Goal: Transaction & Acquisition: Purchase product/service

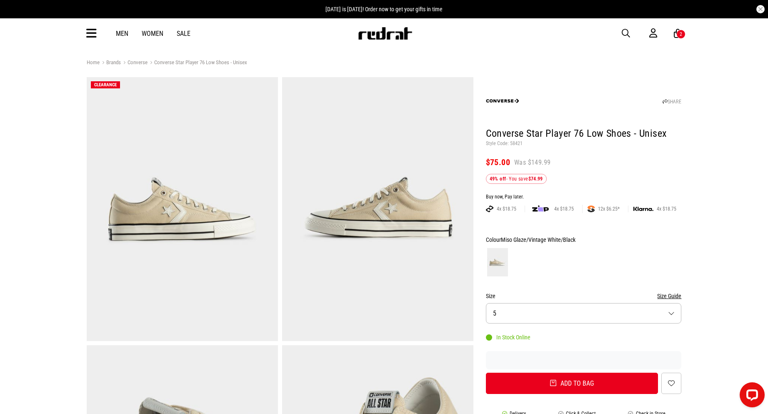
click at [90, 34] on icon at bounding box center [91, 34] width 10 height 14
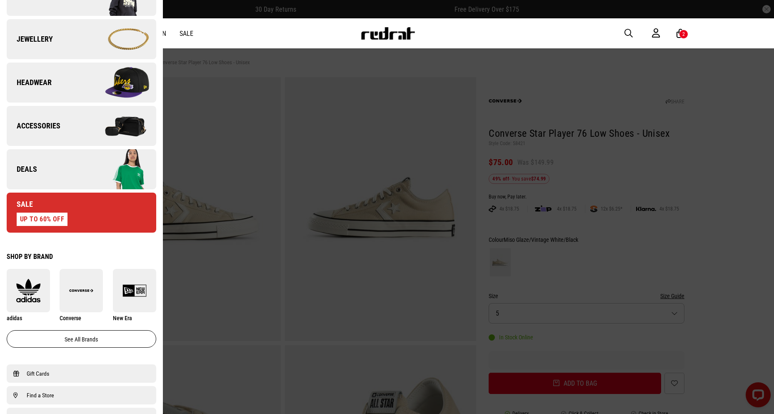
scroll to position [389, 0]
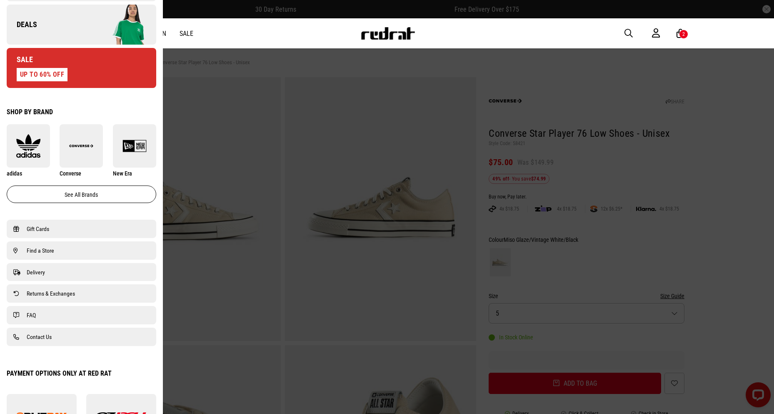
click at [47, 27] on link "Deals" at bounding box center [82, 25] width 150 height 40
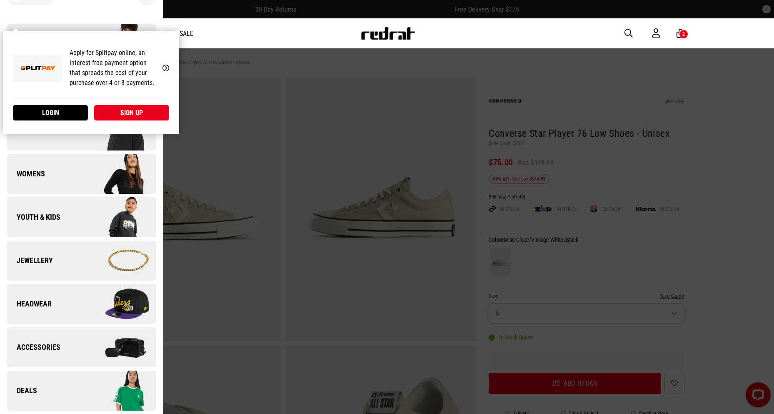
scroll to position [0, 0]
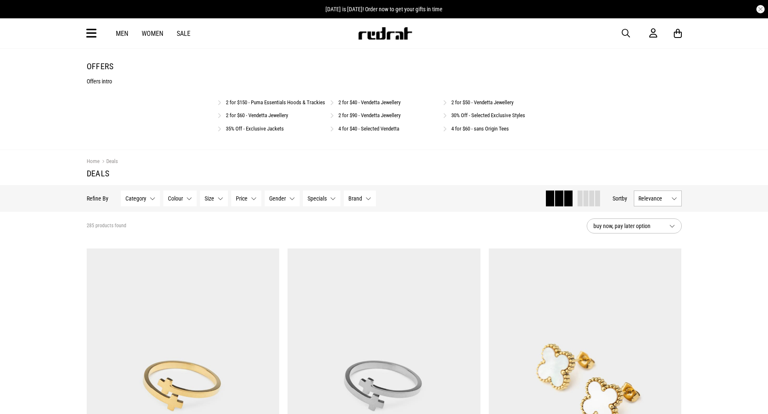
click at [625, 32] on span "button" at bounding box center [626, 33] width 8 height 10
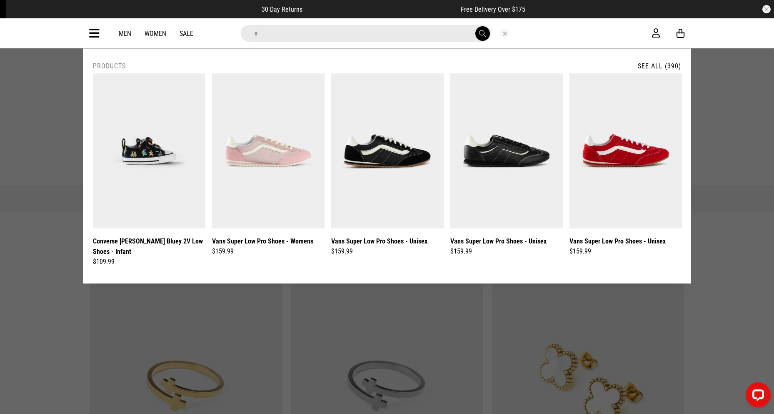
type input "*"
